Goal: Information Seeking & Learning: Learn about a topic

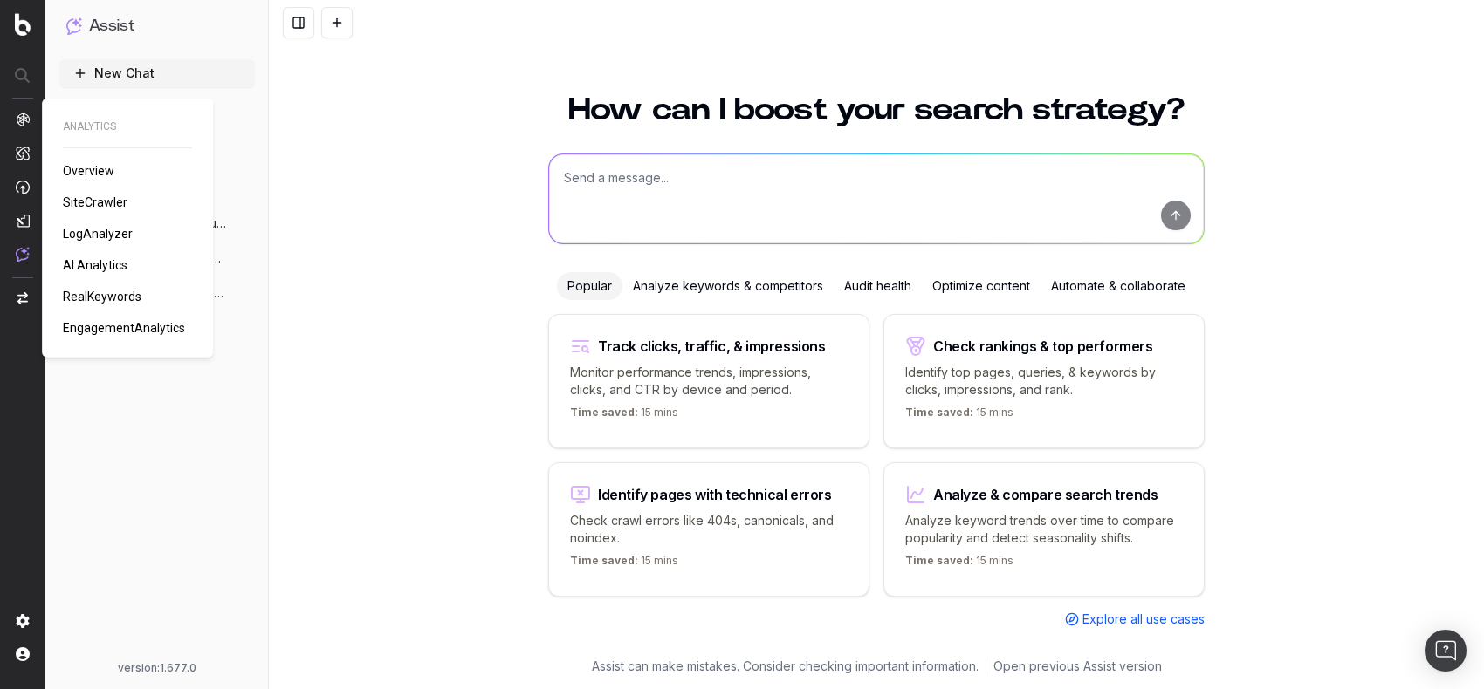
click at [89, 204] on span "SiteCrawler" at bounding box center [95, 202] width 65 height 14
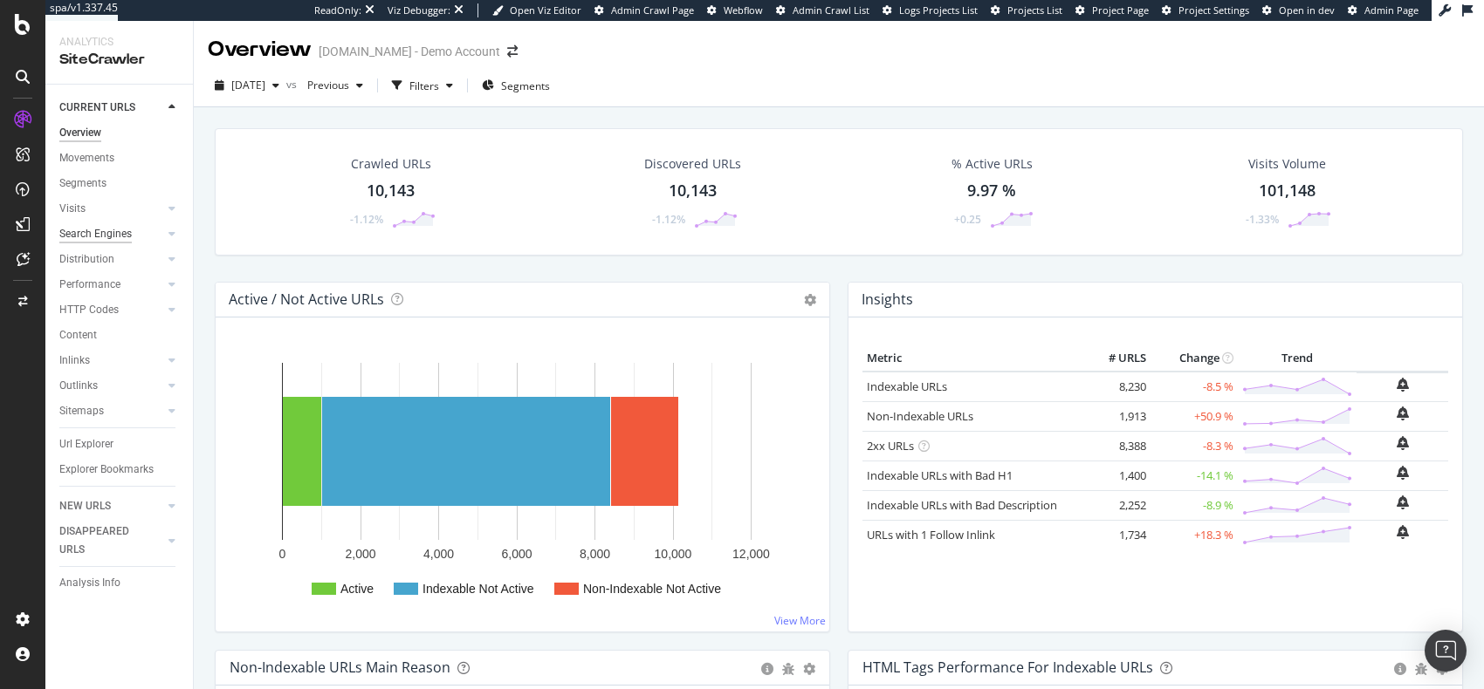
click at [117, 233] on div "Search Engines" at bounding box center [95, 234] width 72 height 18
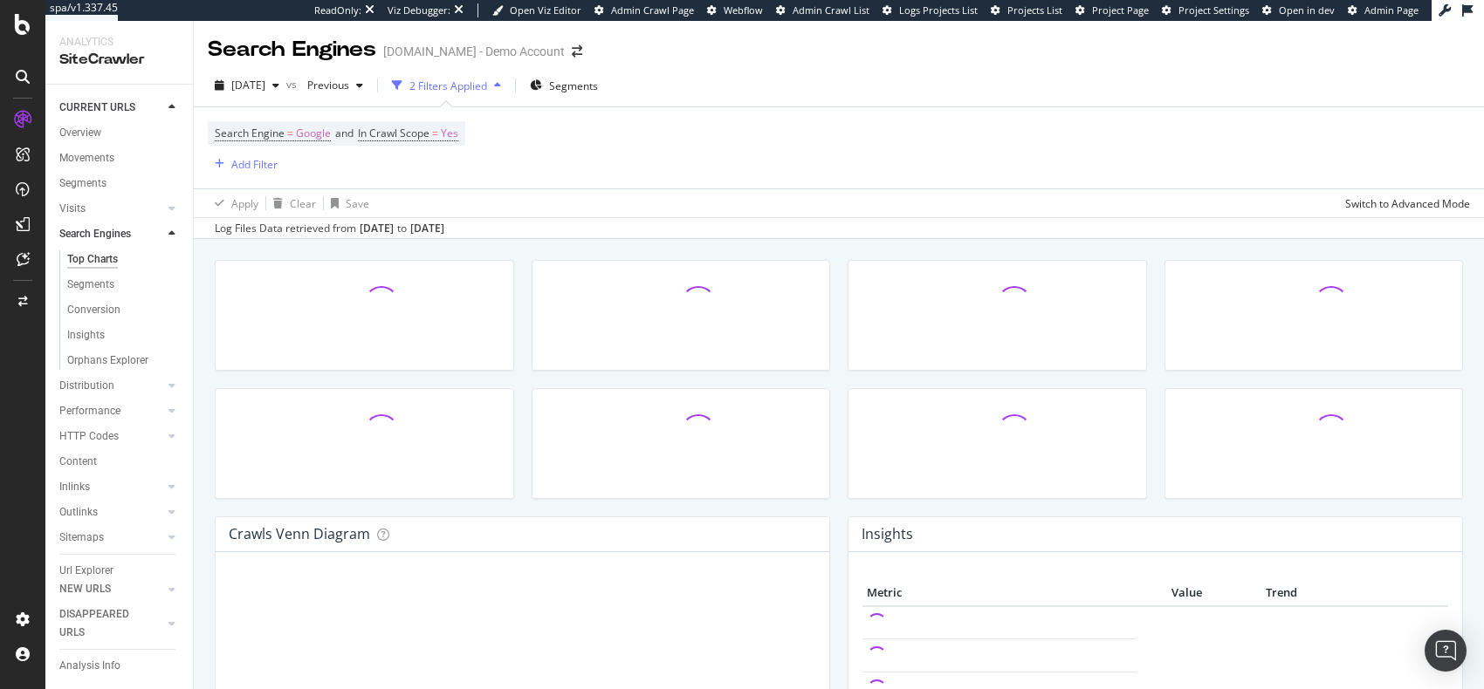
scroll to position [43, 0]
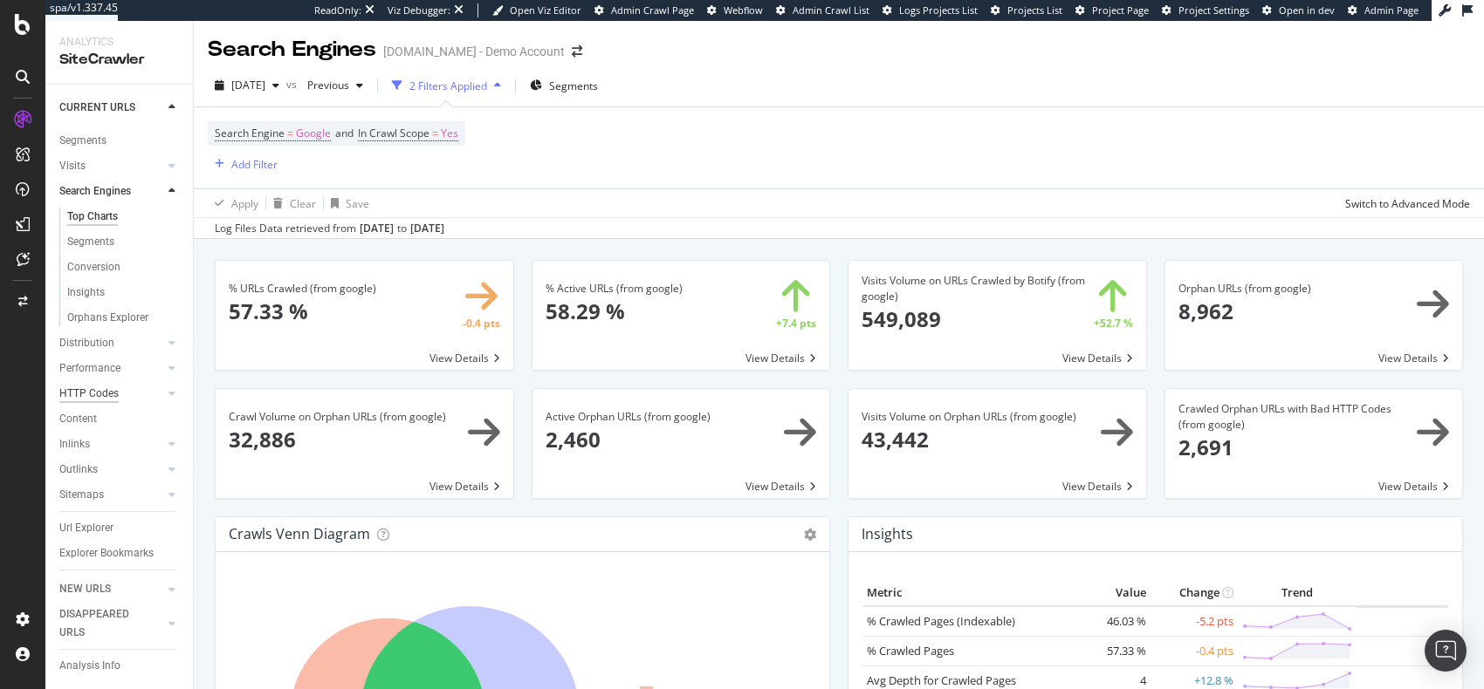
click at [95, 395] on div "HTTP Codes" at bounding box center [88, 394] width 59 height 18
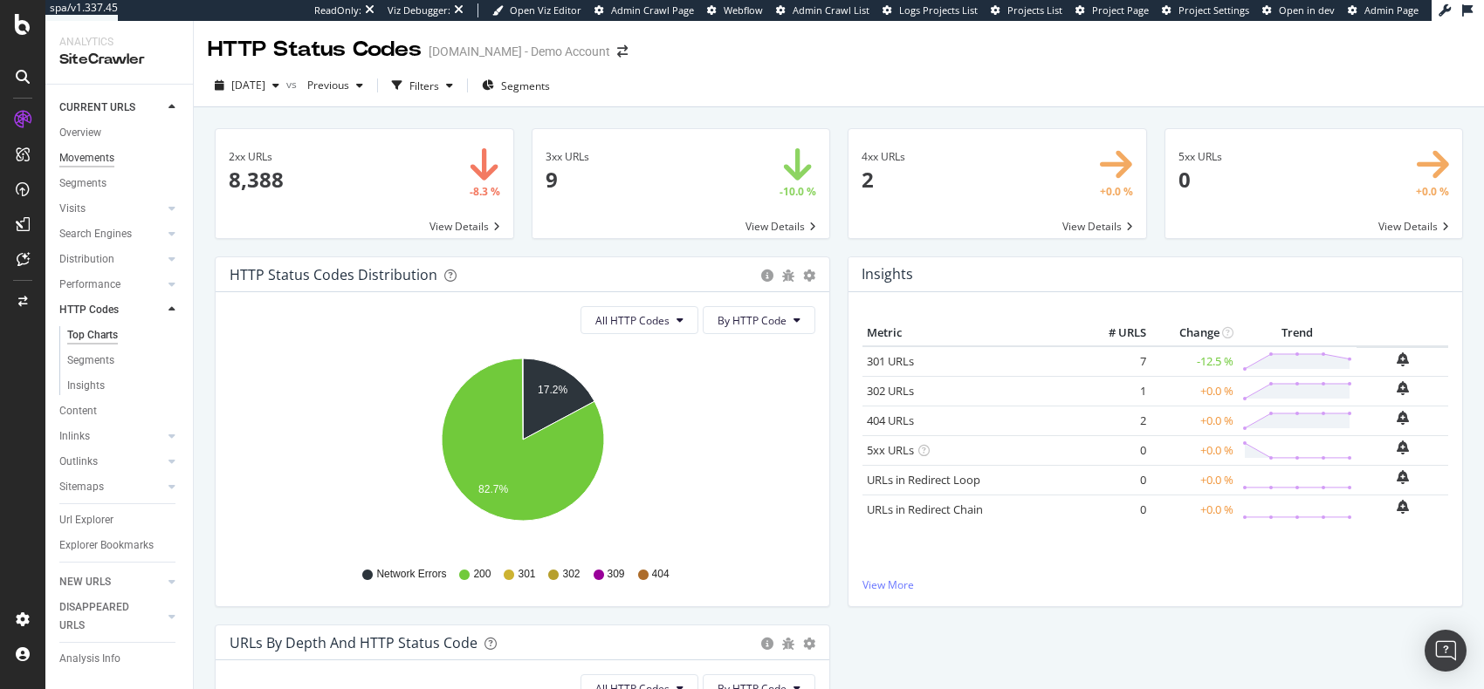
click at [75, 159] on div "Movements" at bounding box center [86, 158] width 55 height 18
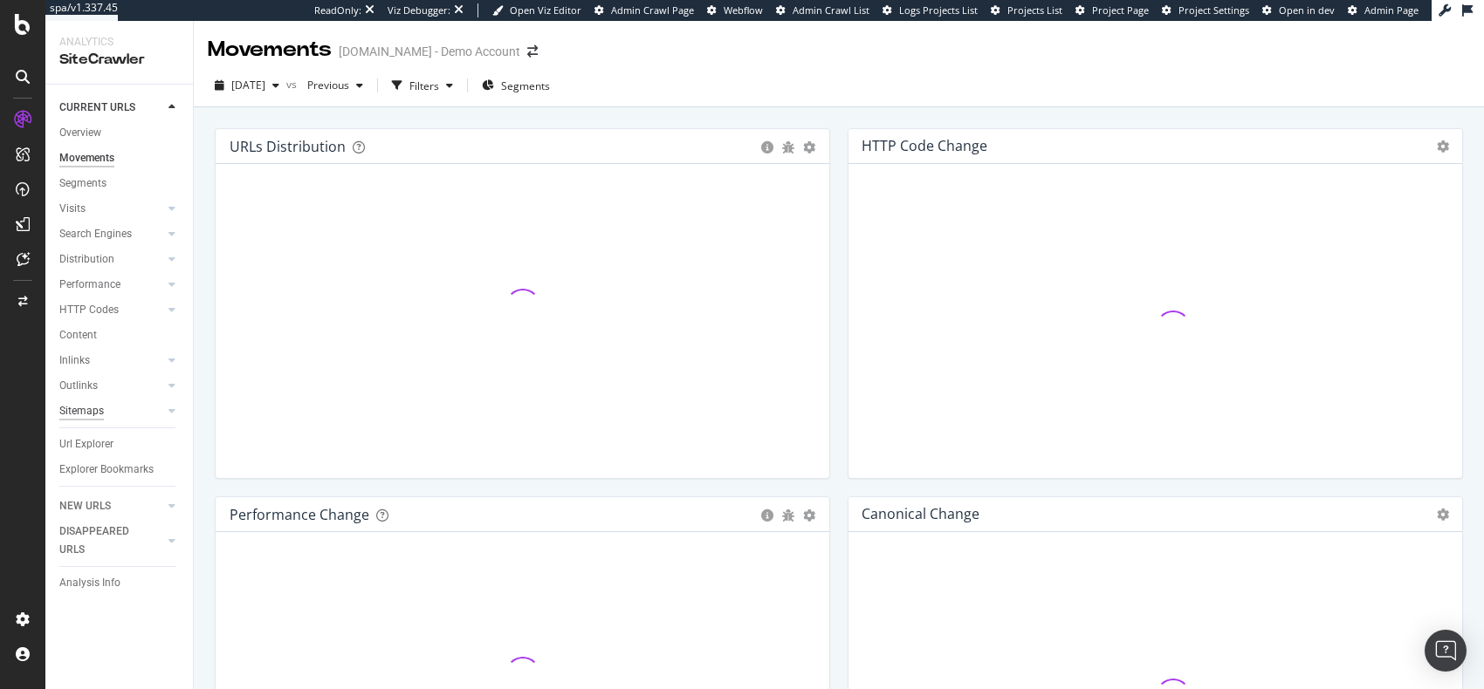
click at [76, 412] on div "Sitemaps" at bounding box center [81, 411] width 45 height 18
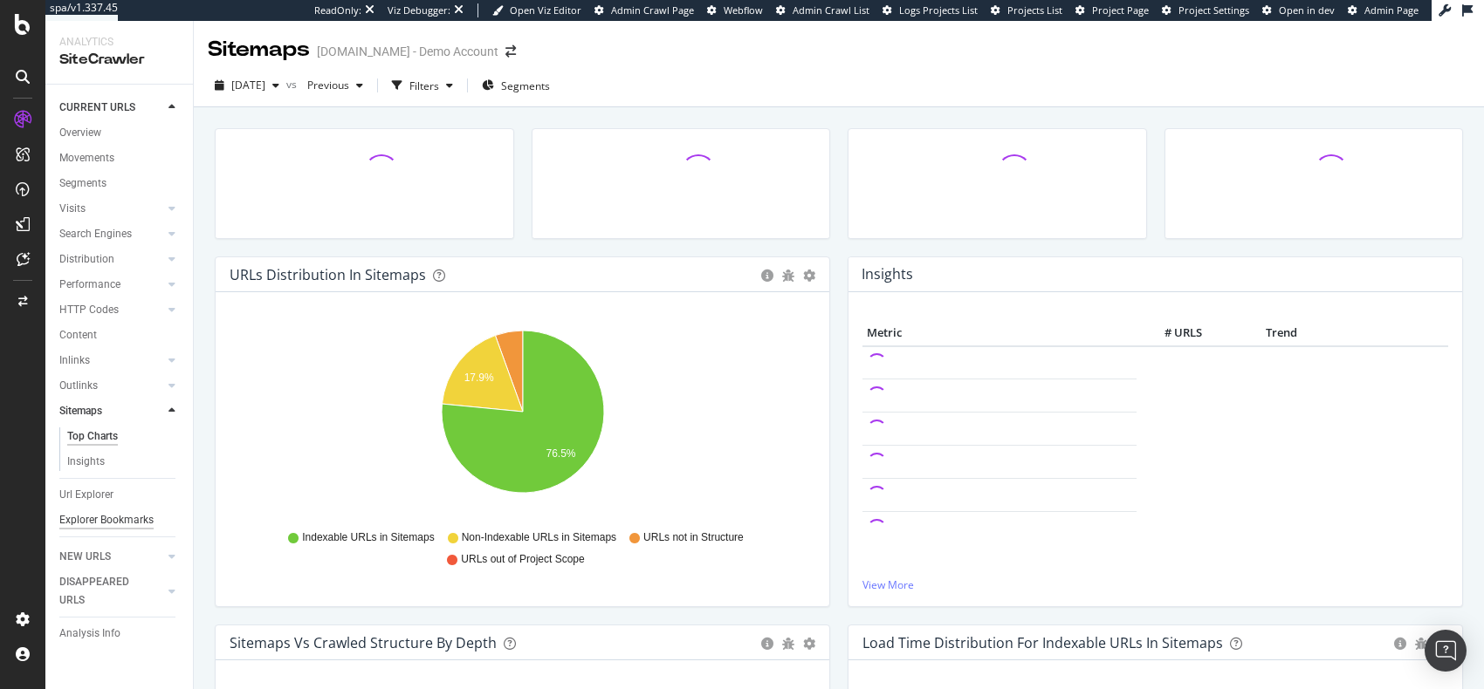
click at [116, 523] on div "Explorer Bookmarks" at bounding box center [106, 520] width 94 height 18
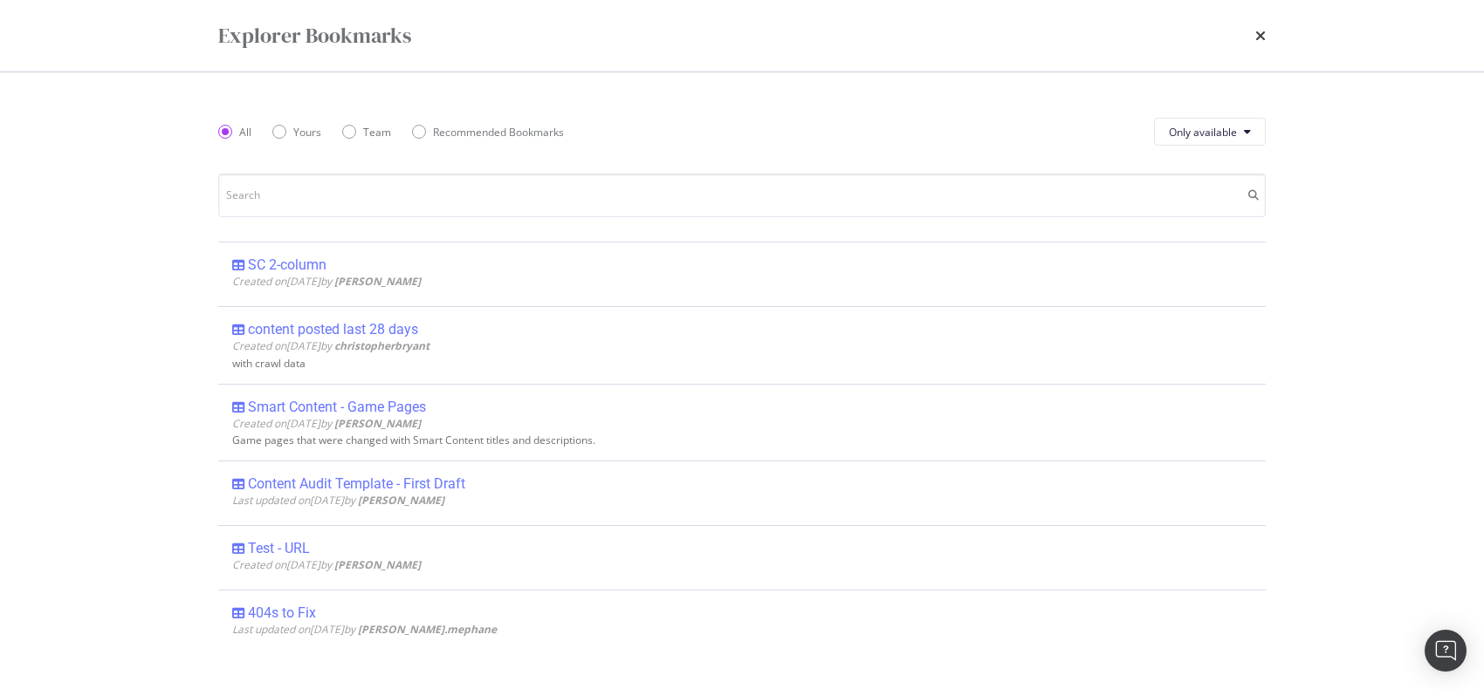
click at [1270, 38] on div "Explorer Bookmarks" at bounding box center [741, 36] width 1117 height 72
click at [1267, 38] on div "Explorer Bookmarks" at bounding box center [741, 36] width 1117 height 72
click at [1263, 38] on icon "times" at bounding box center [1260, 36] width 10 height 14
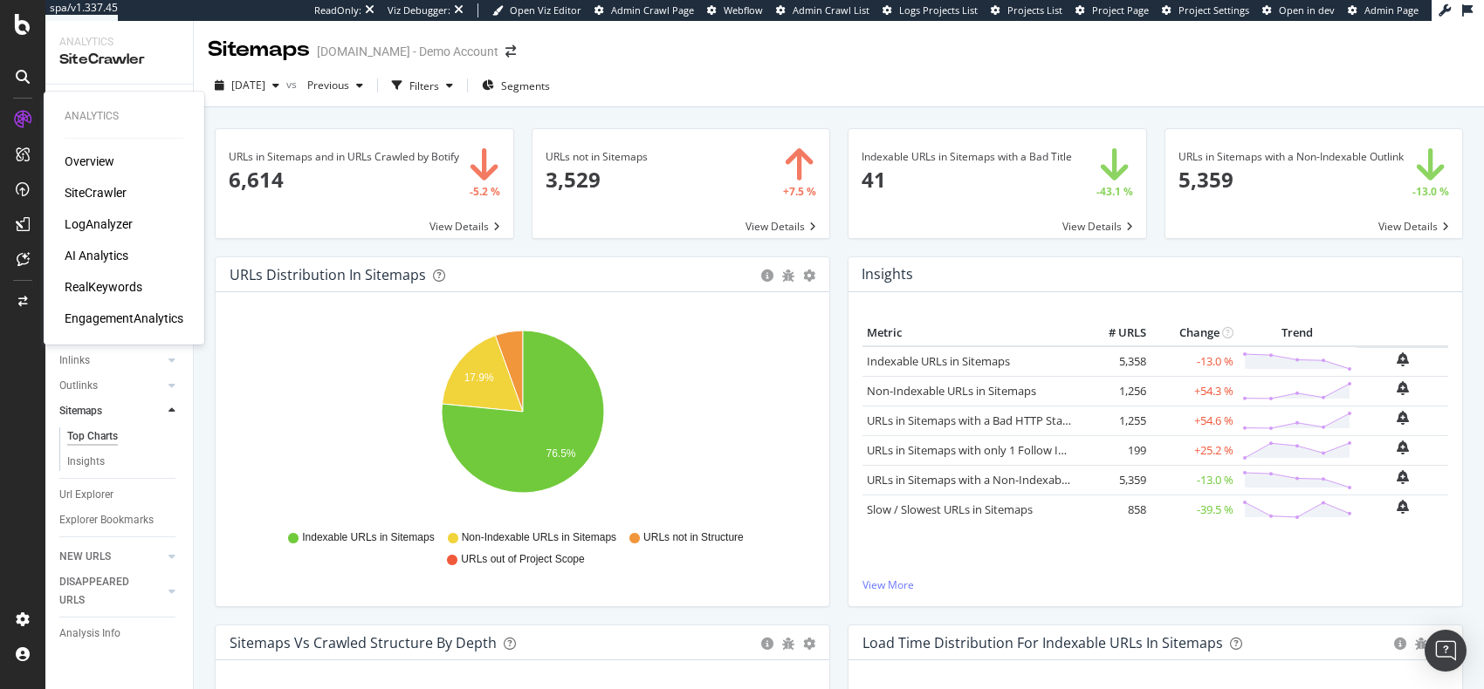
click at [92, 230] on div "LogAnalyzer" at bounding box center [99, 224] width 68 height 17
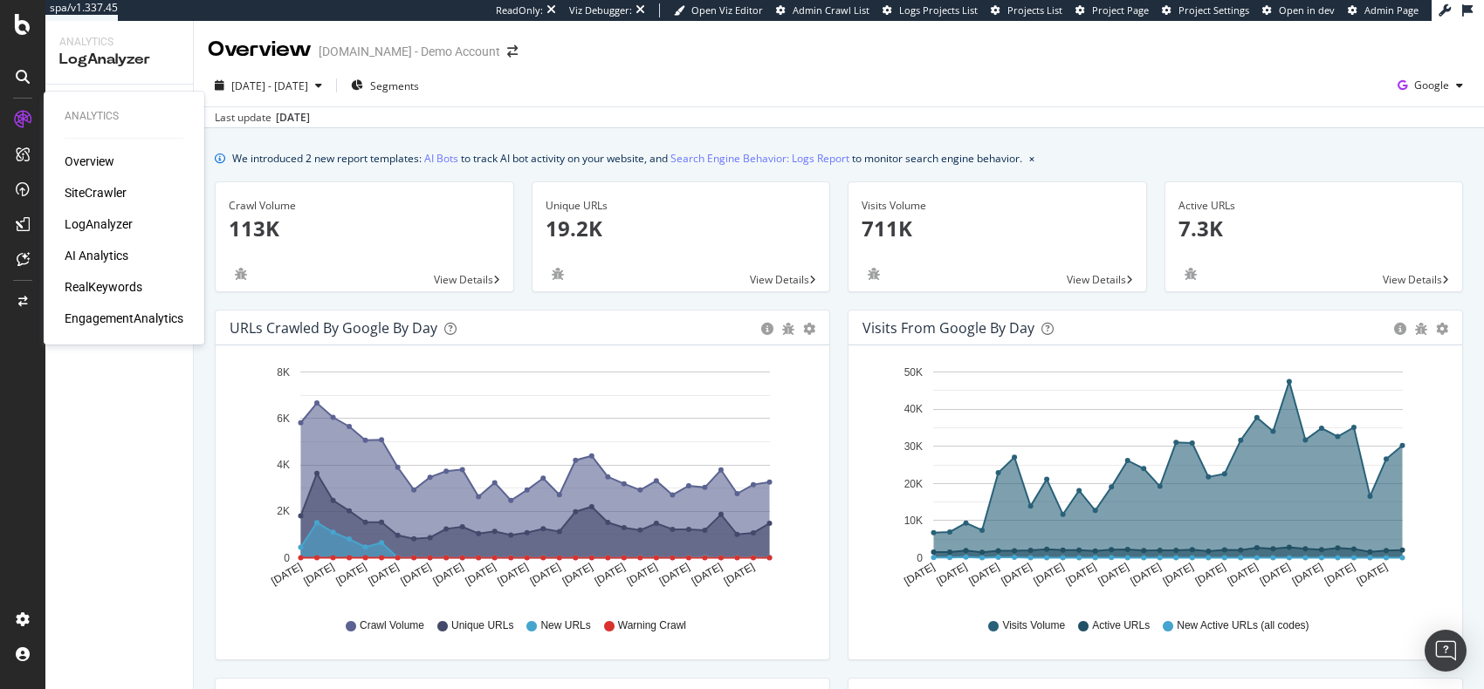
click at [85, 245] on div "Overview SiteCrawler LogAnalyzer AI Analytics RealKeywords EngagementAnalytics" at bounding box center [124, 240] width 119 height 175
click at [86, 252] on div "AI Analytics" at bounding box center [97, 255] width 64 height 17
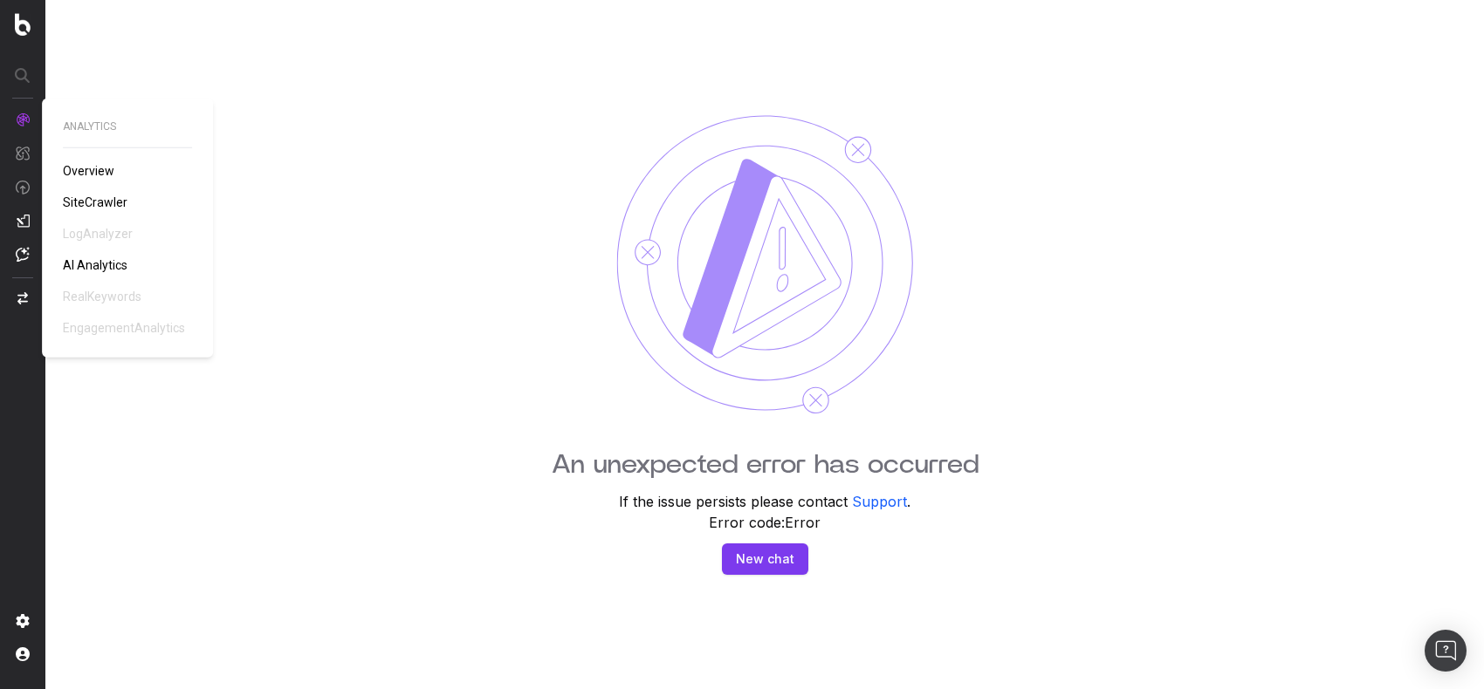
click at [93, 202] on span "SiteCrawler" at bounding box center [95, 202] width 65 height 14
